Goal: Entertainment & Leisure: Consume media (video, audio)

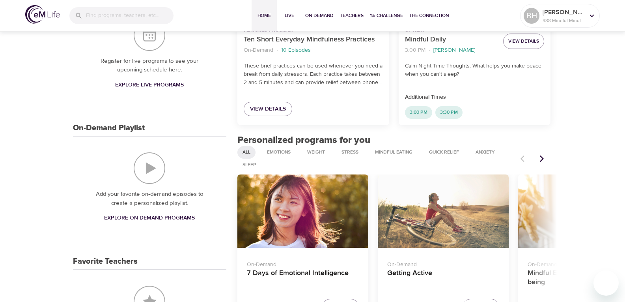
scroll to position [237, 0]
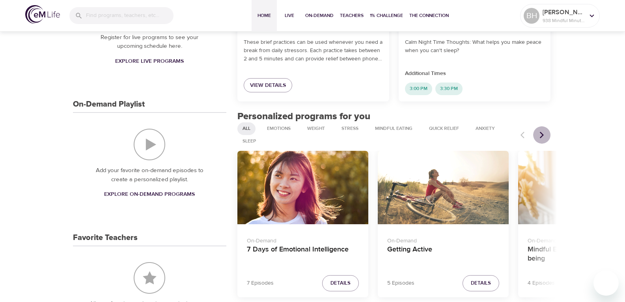
click at [540, 137] on icon "Next items" at bounding box center [542, 134] width 4 height 7
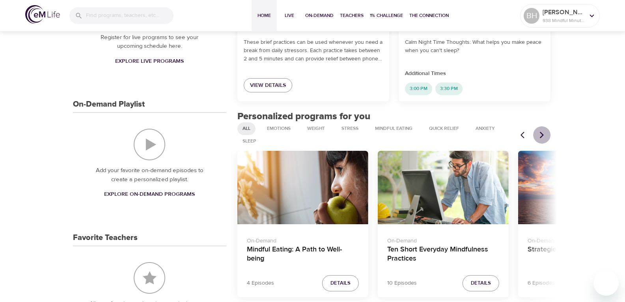
click at [540, 137] on icon "Next items" at bounding box center [542, 134] width 4 height 7
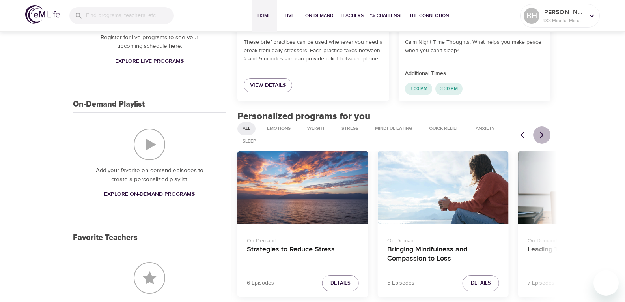
click at [540, 137] on icon "Next items" at bounding box center [542, 134] width 4 height 7
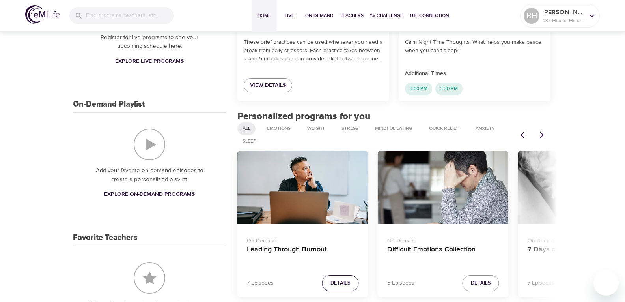
click at [331, 282] on span "Details" at bounding box center [341, 282] width 20 height 9
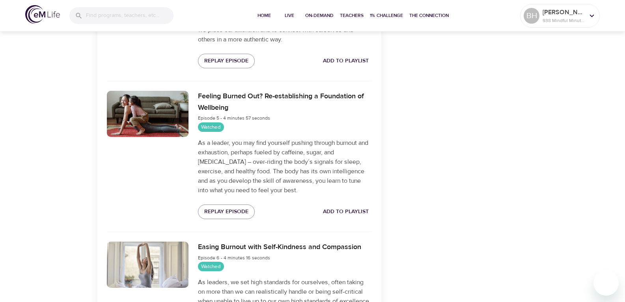
scroll to position [947, 0]
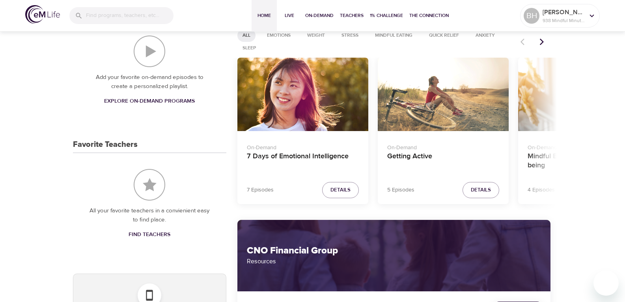
scroll to position [273, 0]
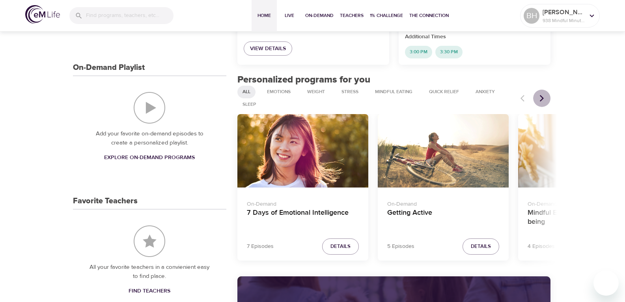
click at [542, 99] on icon "Next items" at bounding box center [542, 98] width 4 height 7
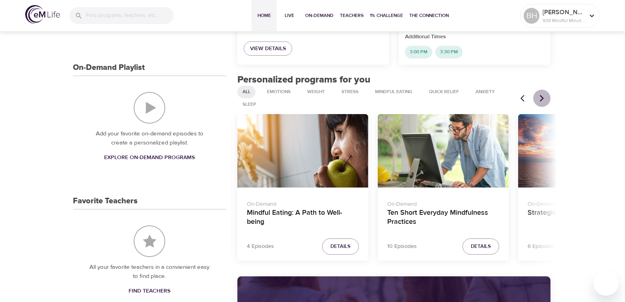
click at [543, 99] on icon "Next items" at bounding box center [542, 98] width 4 height 7
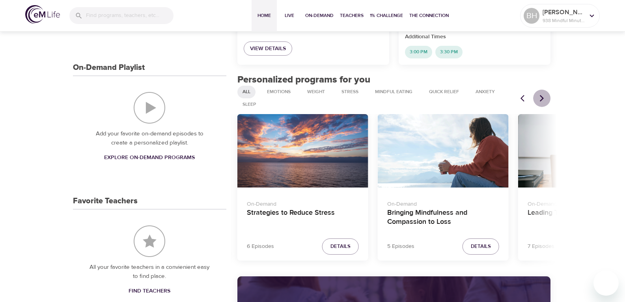
click at [543, 99] on icon "Next items" at bounding box center [542, 98] width 4 height 7
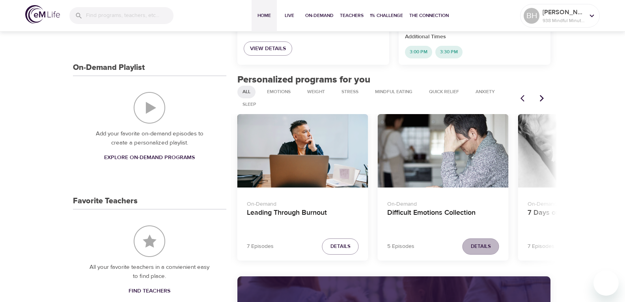
click at [473, 240] on button "Details" at bounding box center [481, 246] width 37 height 16
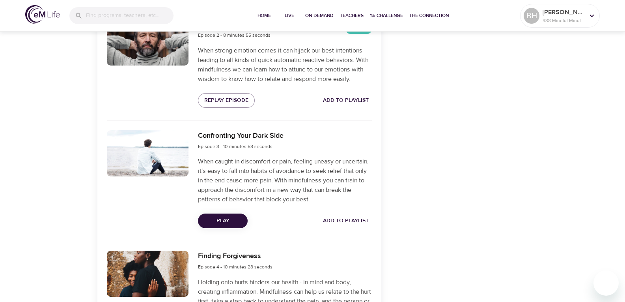
scroll to position [431, 0]
click at [235, 224] on span "Play" at bounding box center [222, 221] width 37 height 10
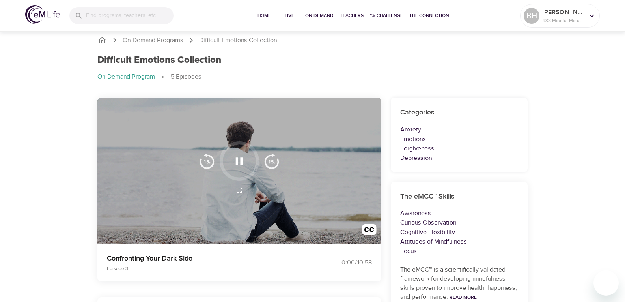
scroll to position [0, 0]
